Goal: Information Seeking & Learning: Learn about a topic

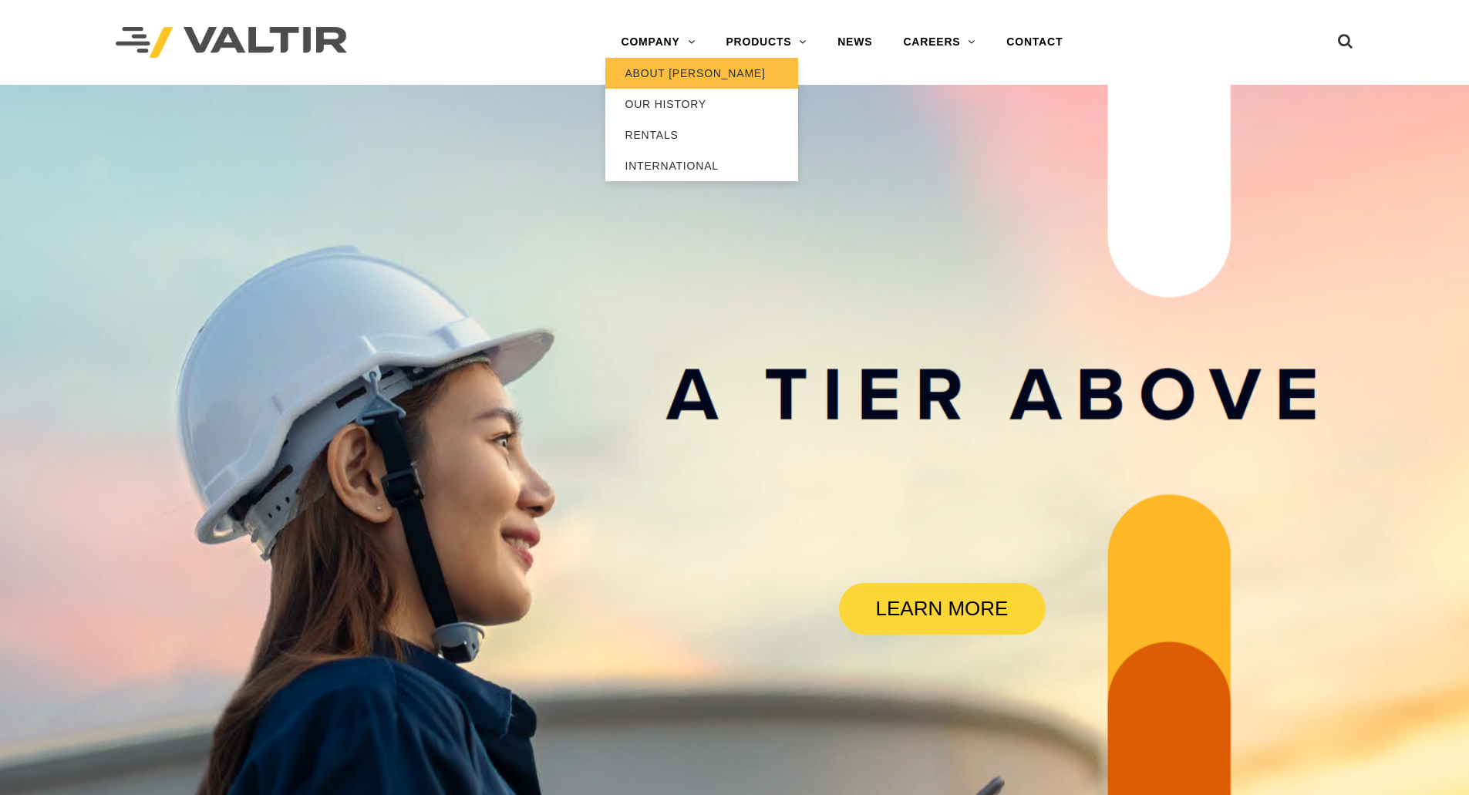
click at [644, 75] on link "ABOUT [PERSON_NAME]" at bounding box center [701, 73] width 193 height 31
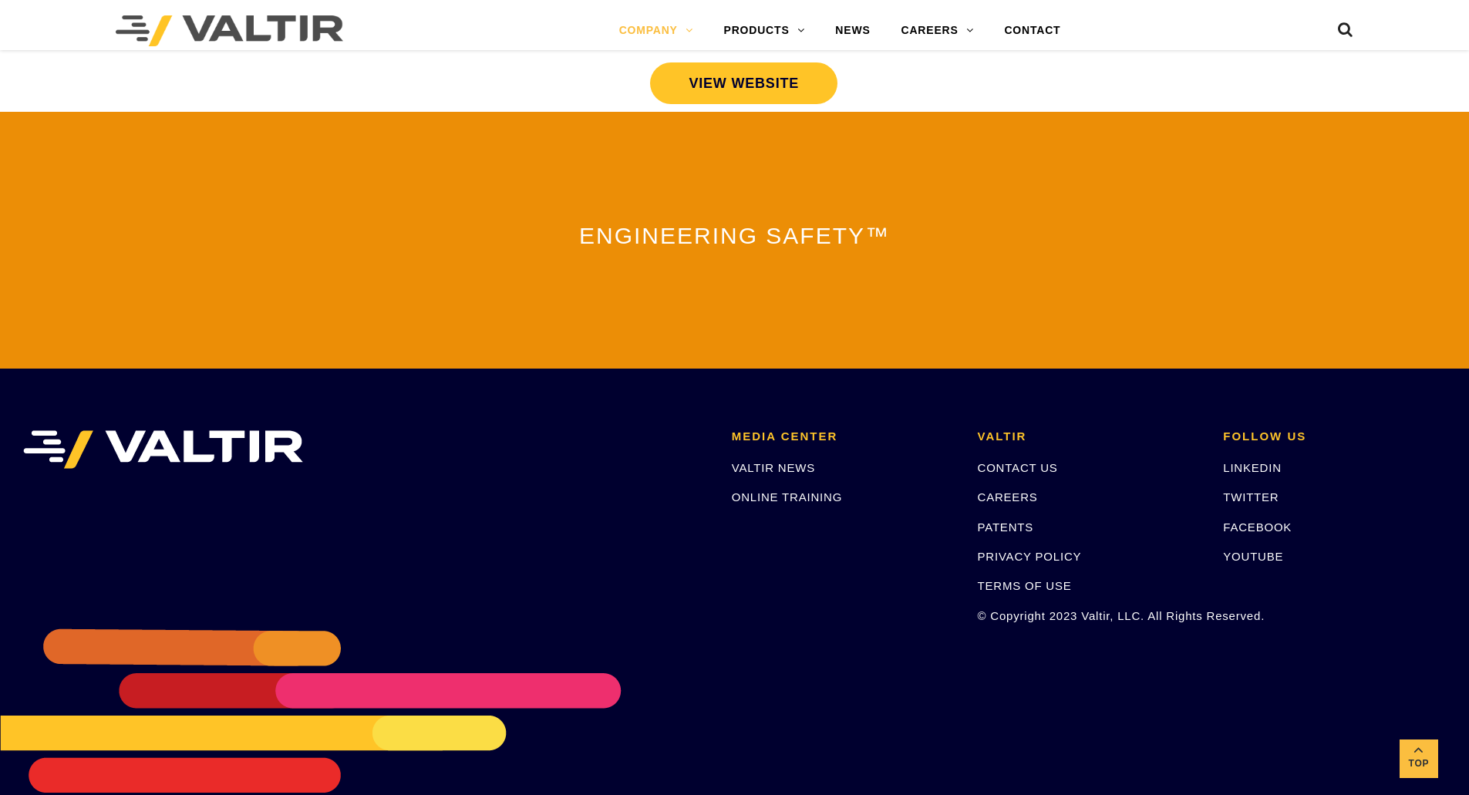
scroll to position [3323, 0]
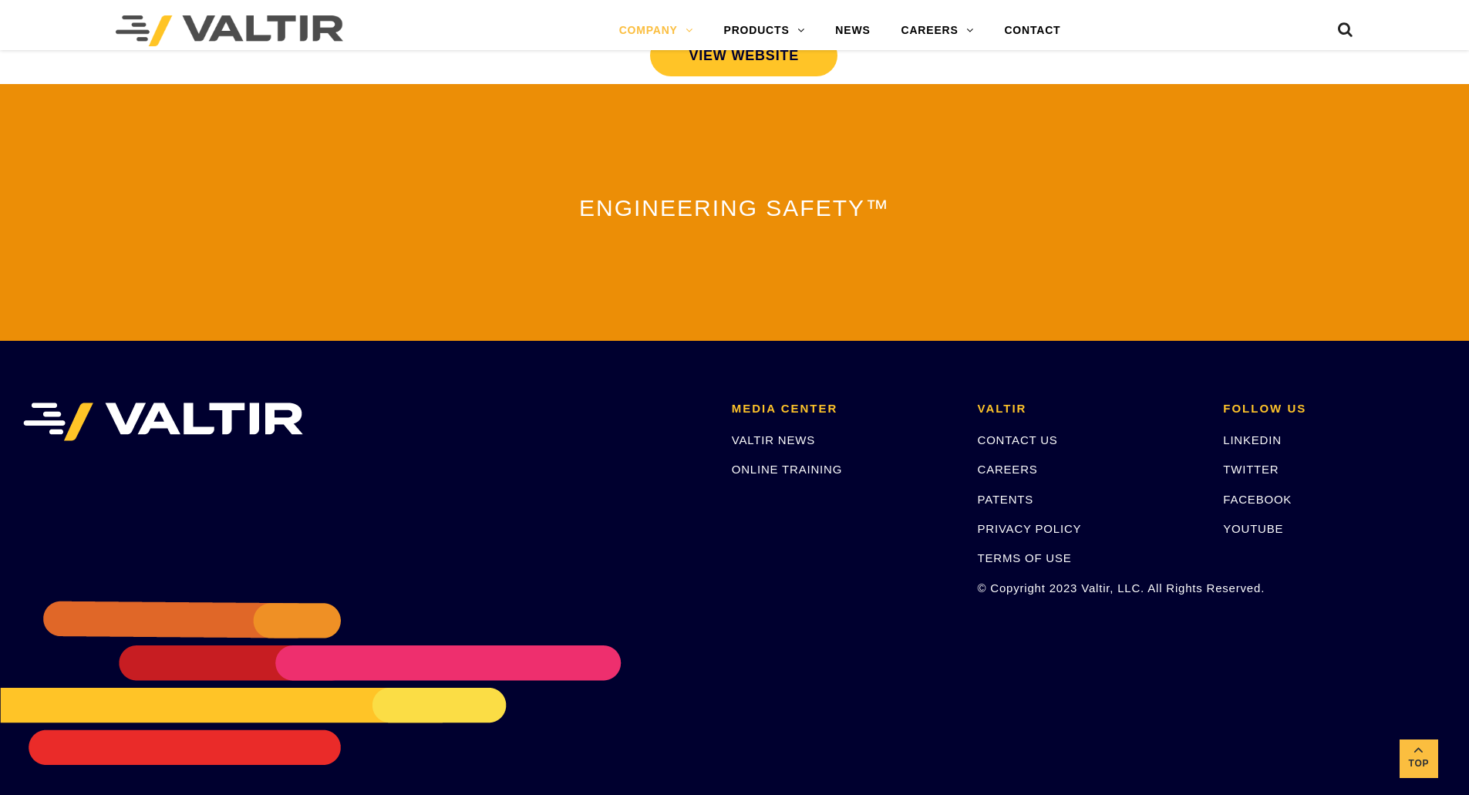
click at [0, 794] on div at bounding box center [0, 804] width 0 height 0
